Goal: Task Accomplishment & Management: Manage account settings

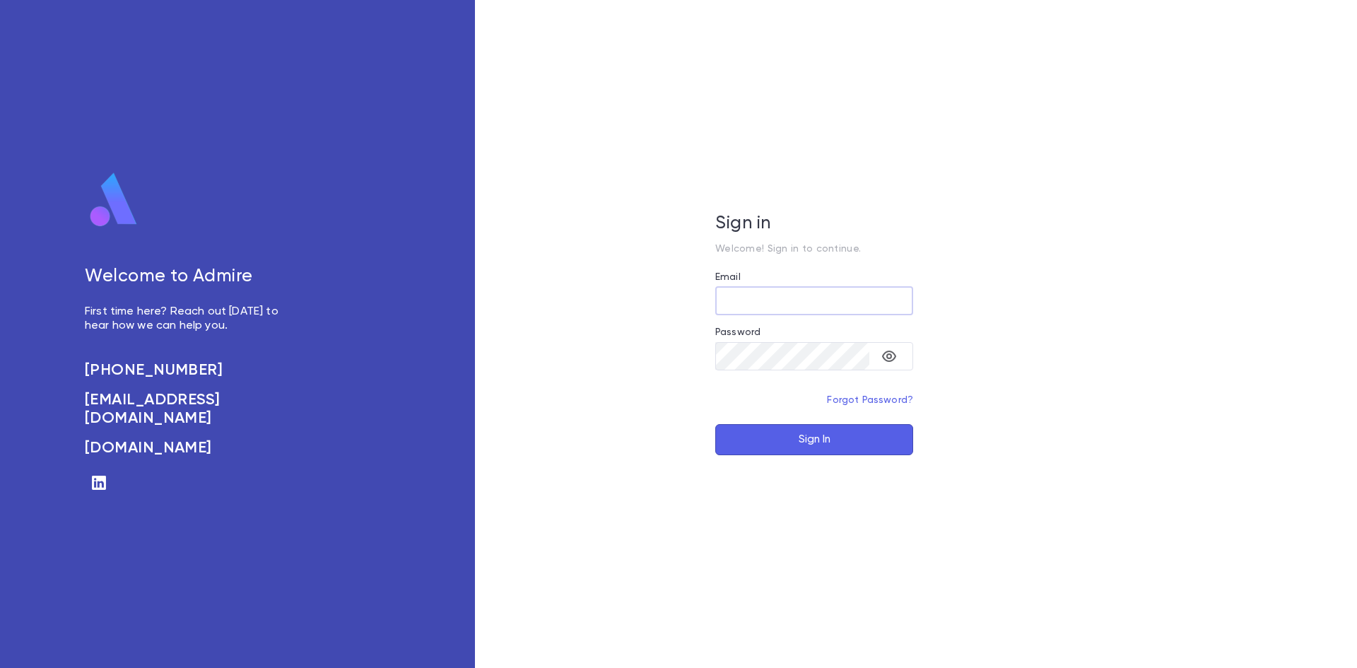
type input "**********"
click at [769, 435] on button "Sign In" at bounding box center [814, 439] width 198 height 31
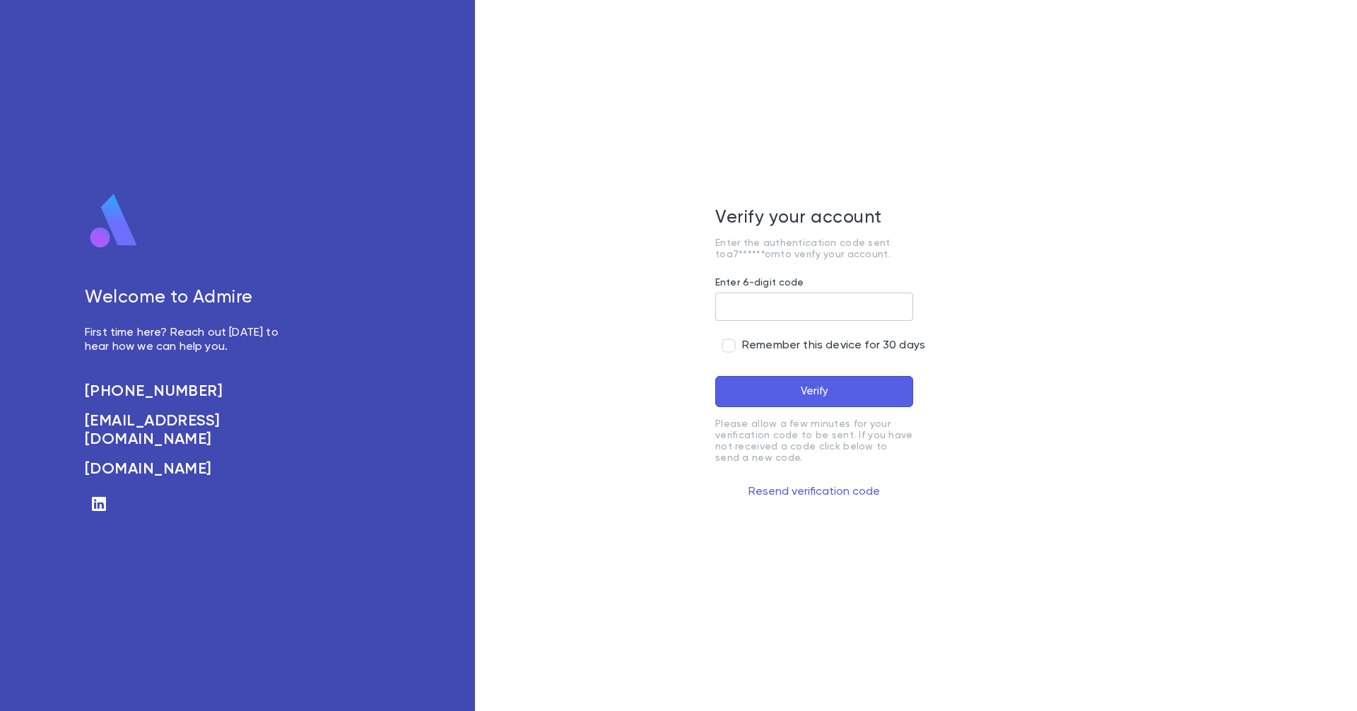
click at [865, 305] on input "Enter 6-digit code" at bounding box center [814, 307] width 198 height 28
paste input "******"
type input "******"
click at [827, 385] on button "Verify" at bounding box center [814, 391] width 198 height 31
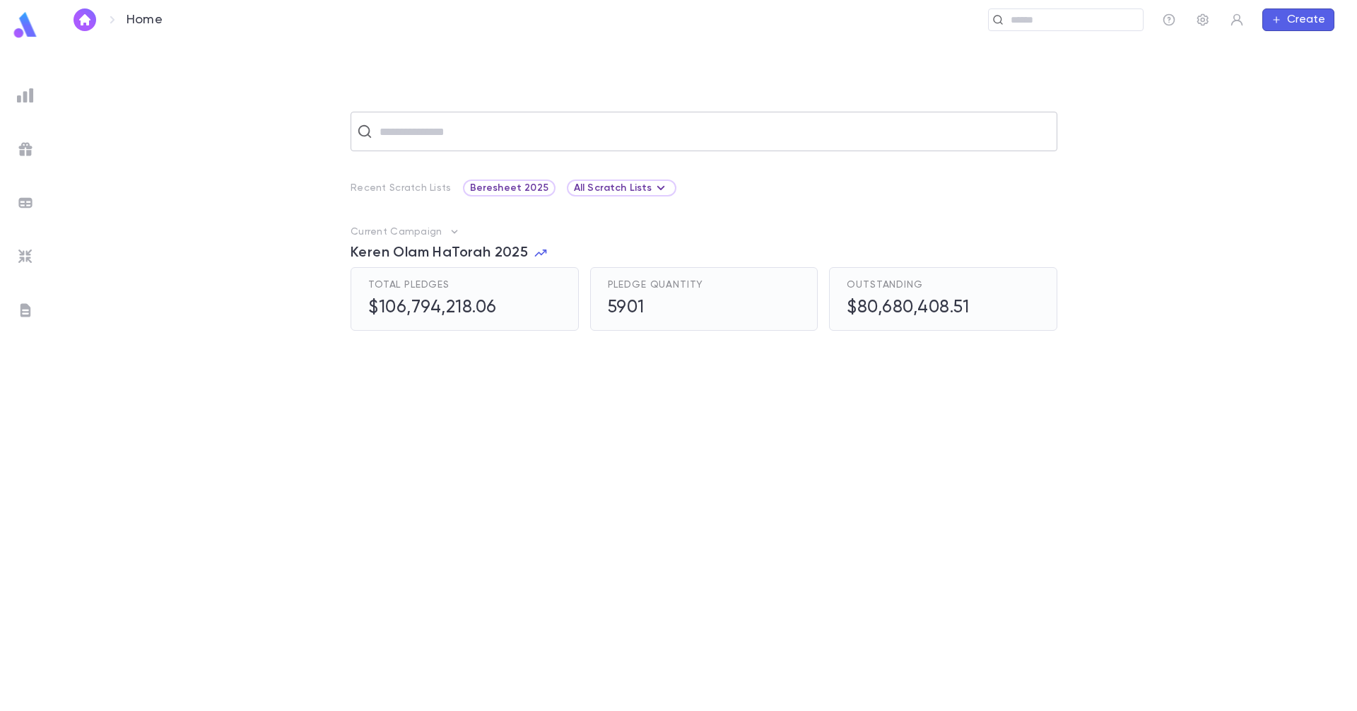
click at [775, 144] on input "text" at bounding box center [712, 131] width 675 height 27
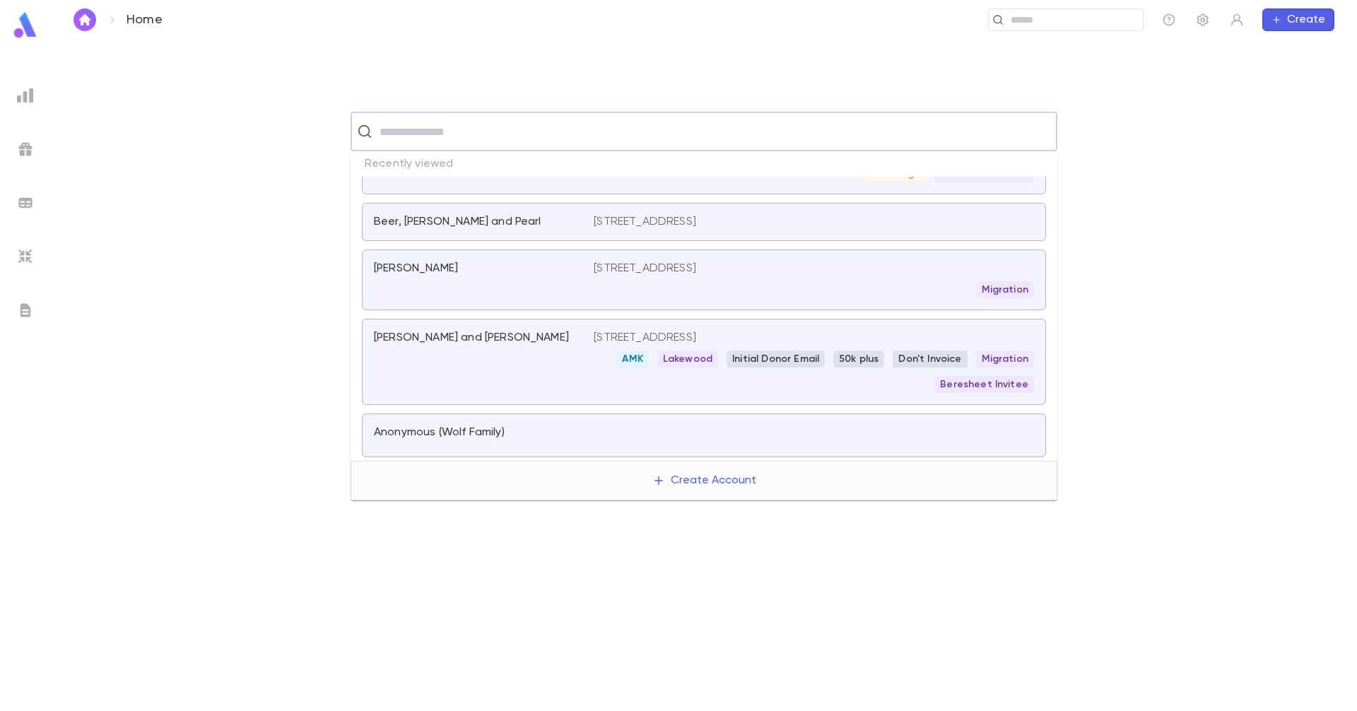
scroll to position [328, 0]
click at [532, 423] on div "Anonymous (Wolf Family)" at bounding box center [704, 435] width 684 height 44
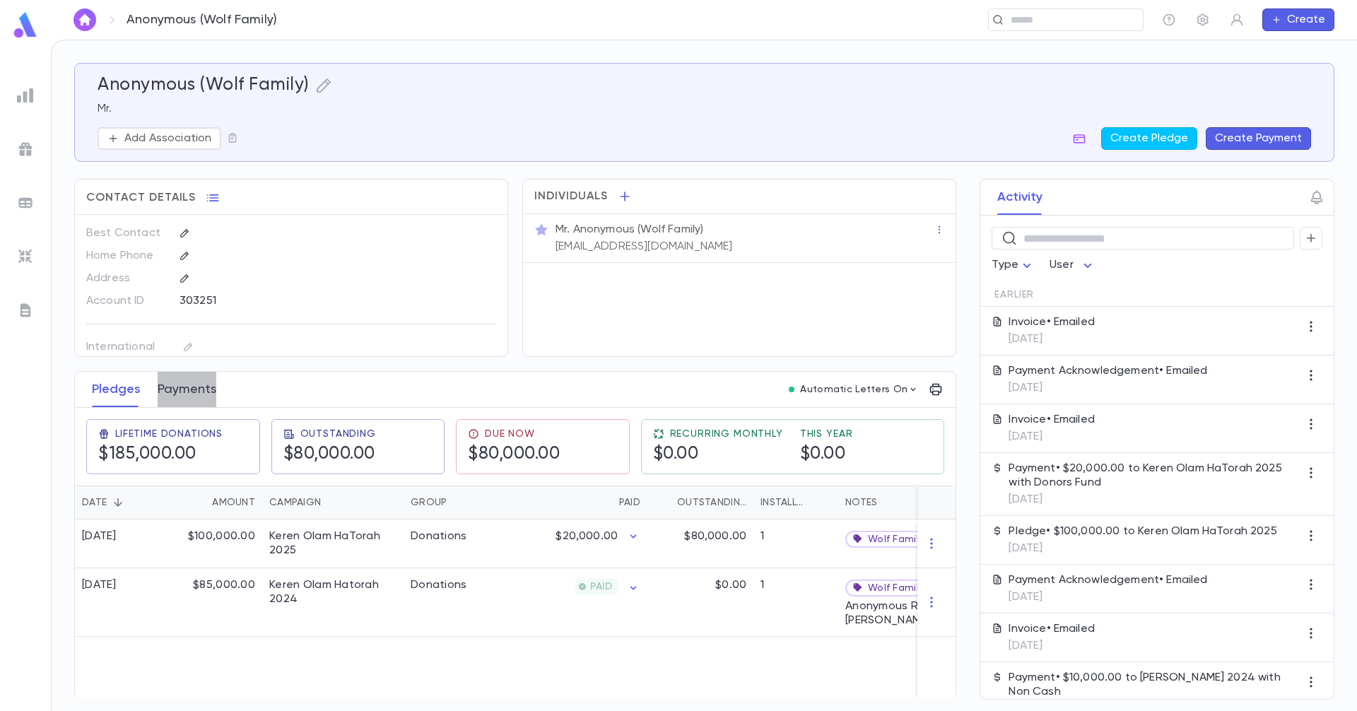
click at [180, 382] on button "Payments" at bounding box center [187, 389] width 59 height 35
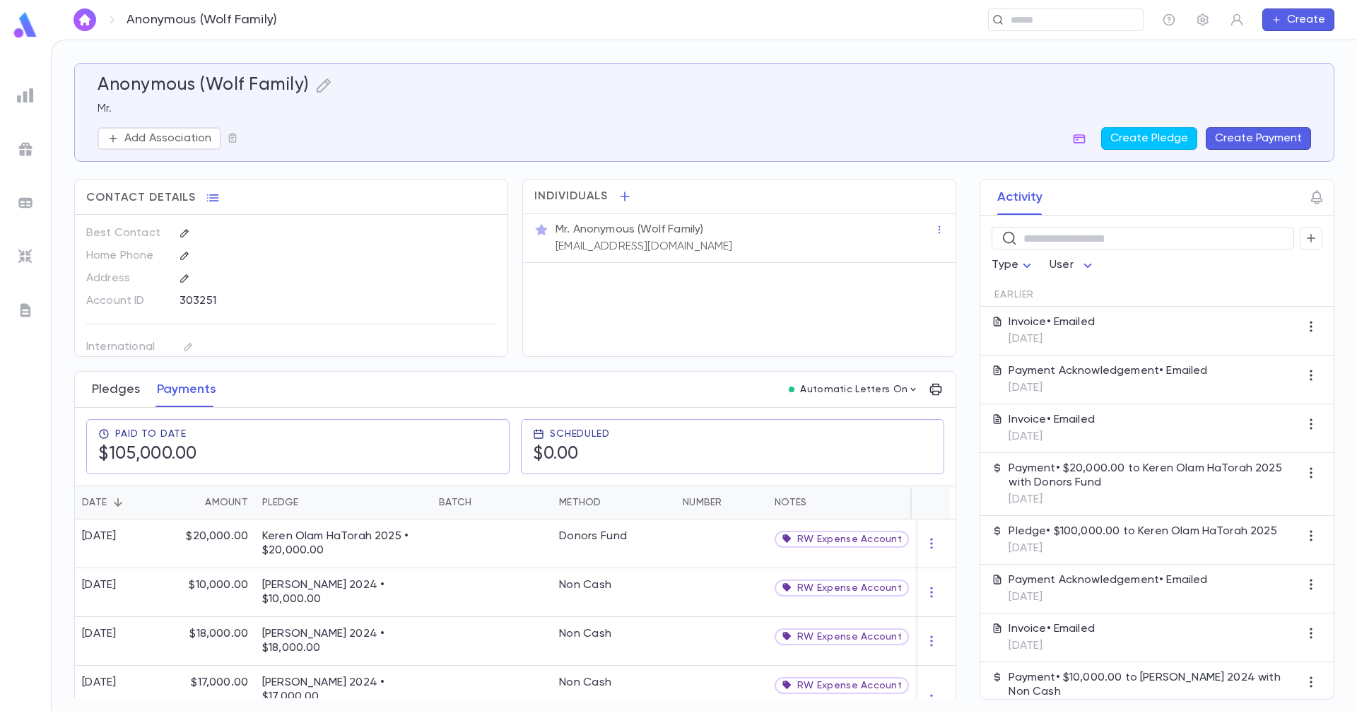
click at [112, 396] on button "Pledges" at bounding box center [116, 389] width 48 height 35
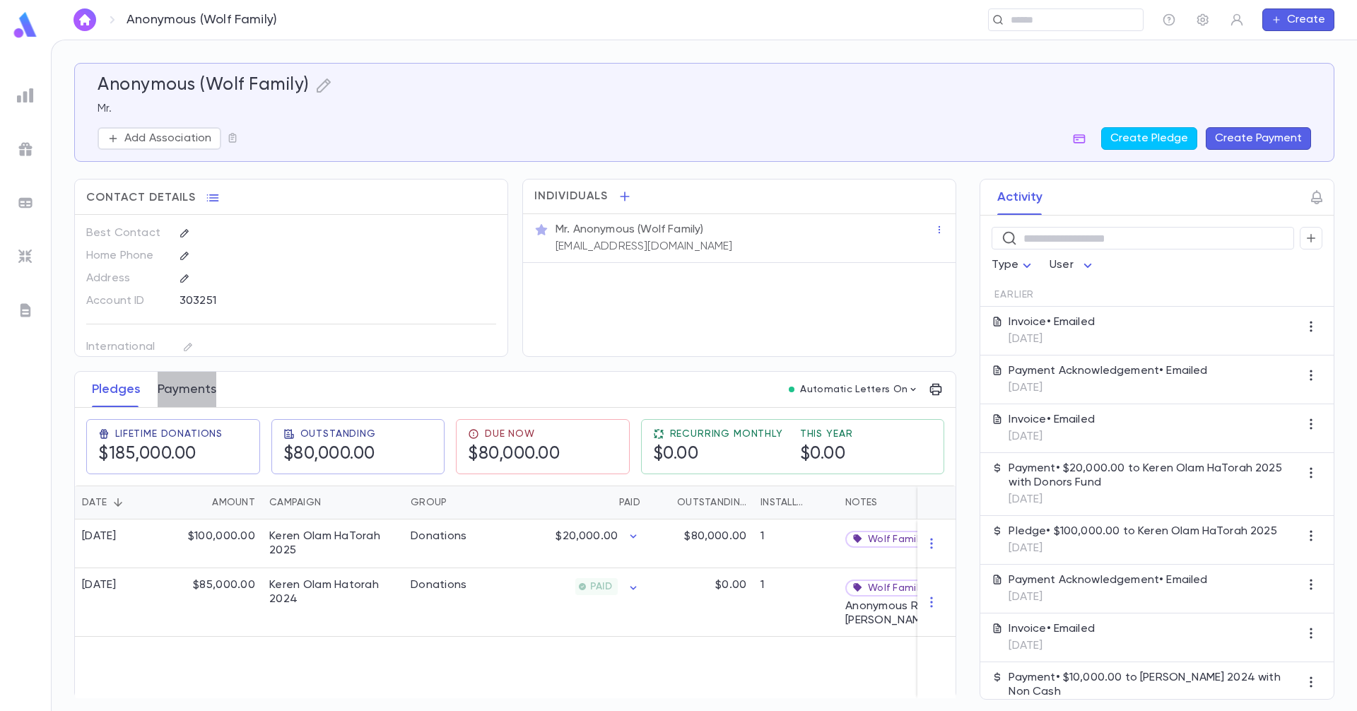
click at [182, 387] on button "Payments" at bounding box center [187, 389] width 59 height 35
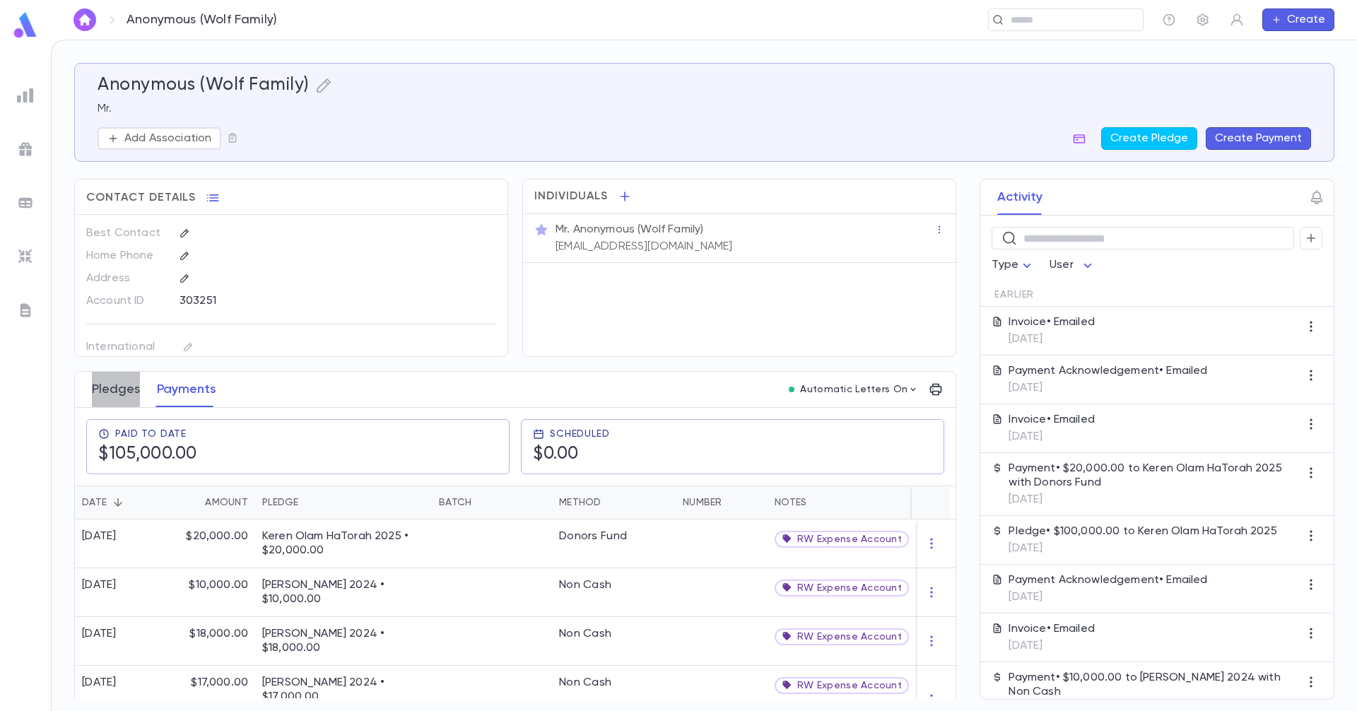
click at [97, 388] on button "Pledges" at bounding box center [116, 389] width 48 height 35
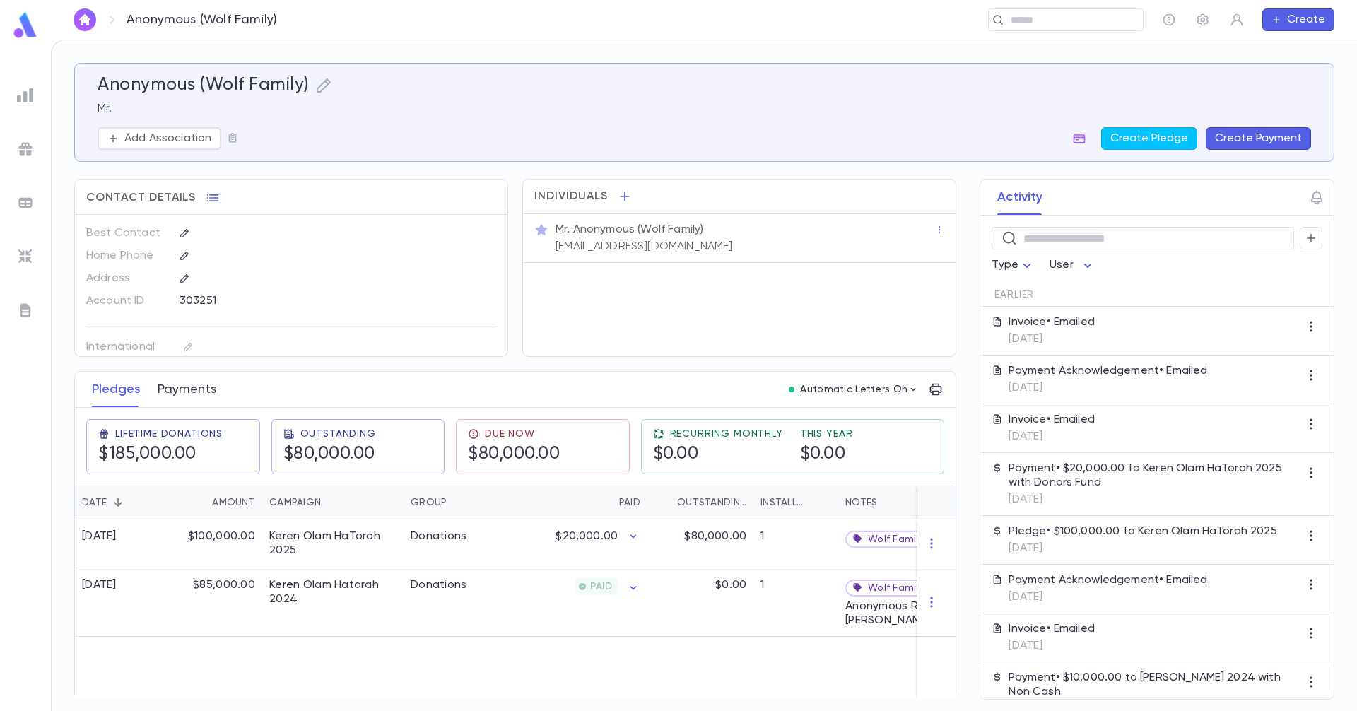
click at [170, 386] on button "Payments" at bounding box center [187, 389] width 59 height 35
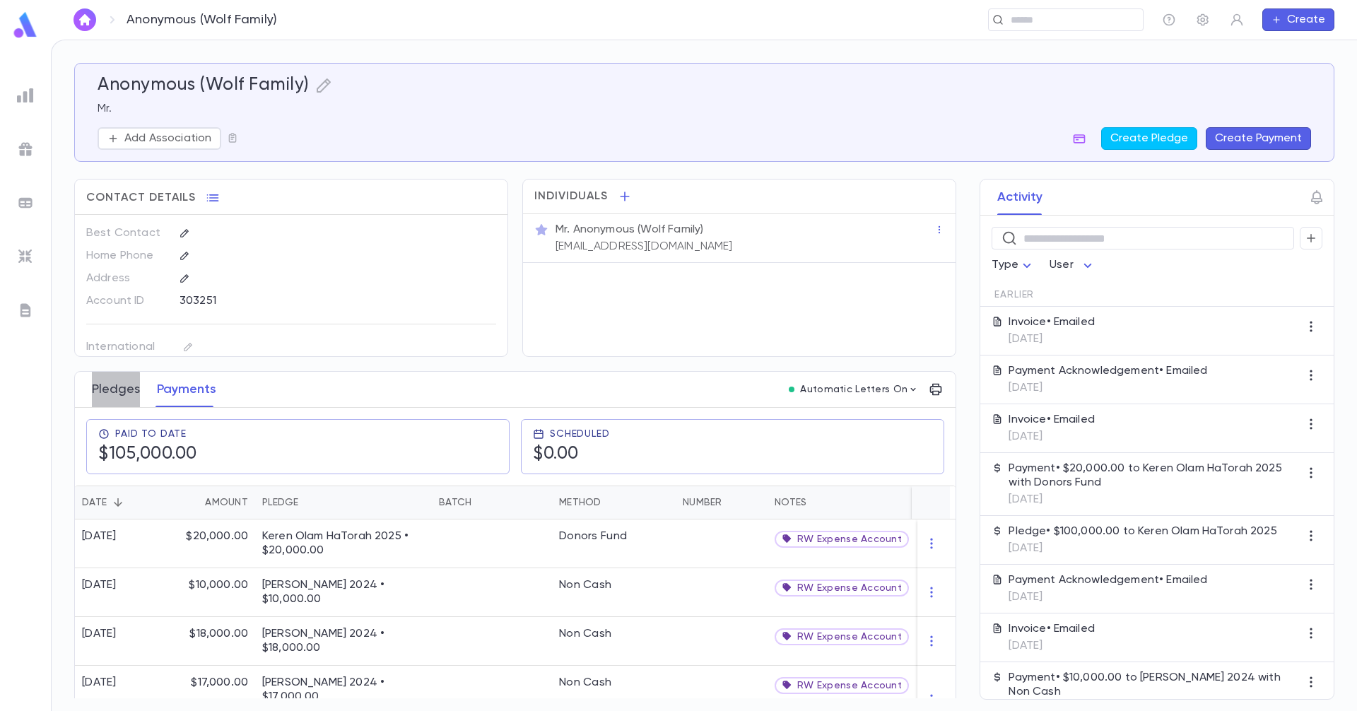
click at [112, 396] on button "Pledges" at bounding box center [116, 389] width 48 height 35
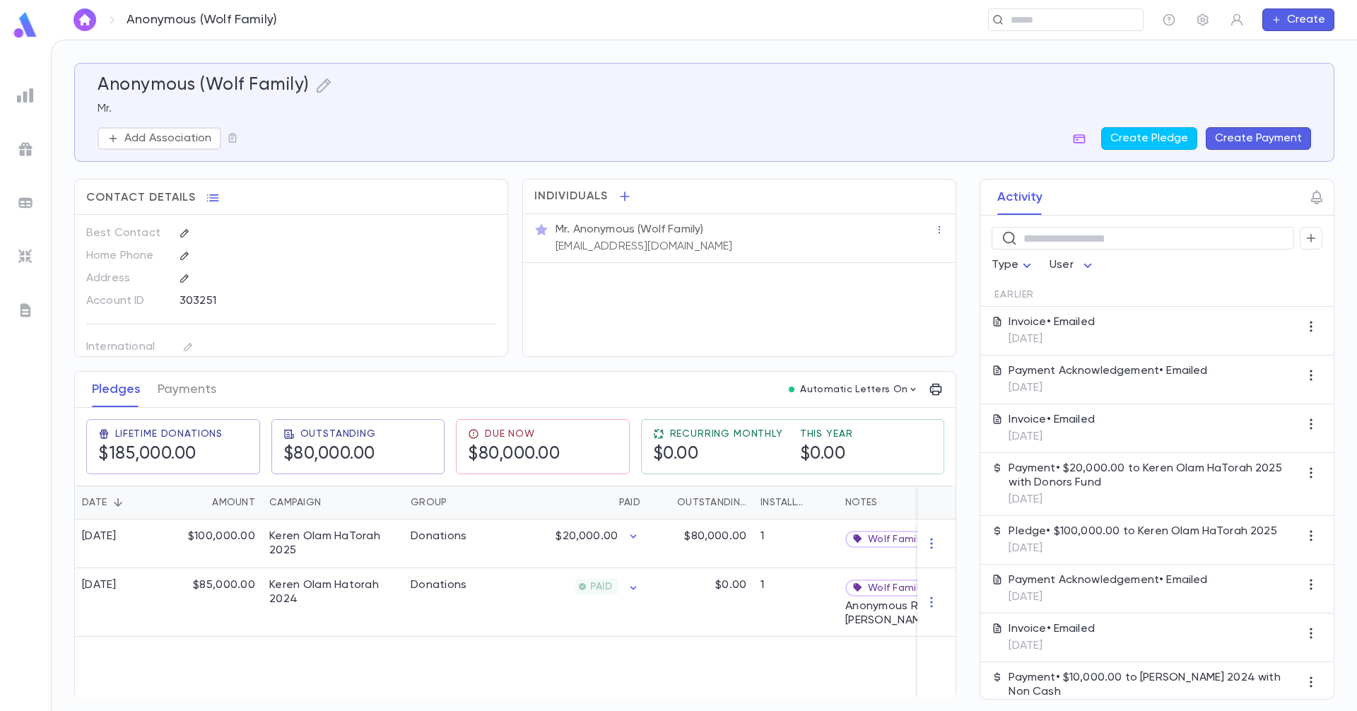
click at [262, 85] on h5 "Anonymous (Wolf Family)" at bounding box center [204, 85] width 212 height 21
copy div "Anonymous (Wolf Family)"
